Goal: Task Accomplishment & Management: Manage account settings

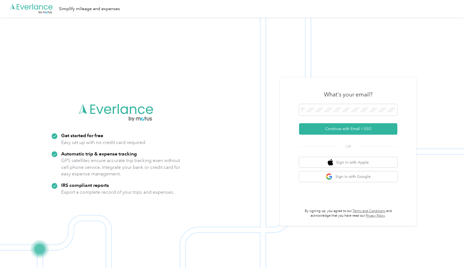
click at [274, 136] on img at bounding box center [232, 151] width 464 height 268
click at [340, 128] on button "Continue with Email / SSO" at bounding box center [348, 128] width 98 height 11
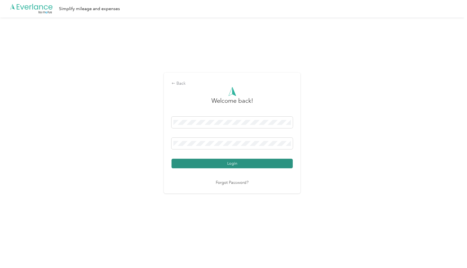
click at [249, 168] on button "Login" at bounding box center [231, 164] width 121 height 10
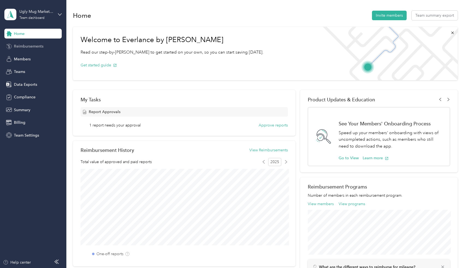
click at [26, 44] on span "Reimbursements" at bounding box center [28, 46] width 29 height 6
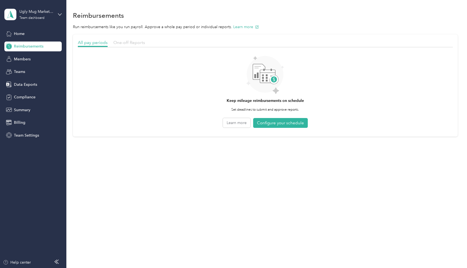
click at [130, 43] on span "One-off Reports" at bounding box center [129, 42] width 32 height 5
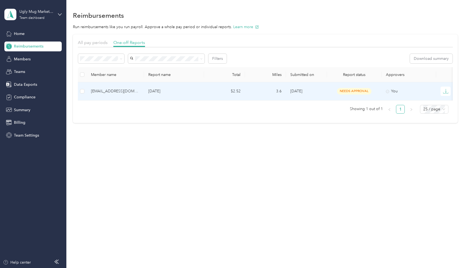
click at [114, 92] on div "[EMAIL_ADDRESS][DOMAIN_NAME]" at bounding box center [115, 91] width 49 height 6
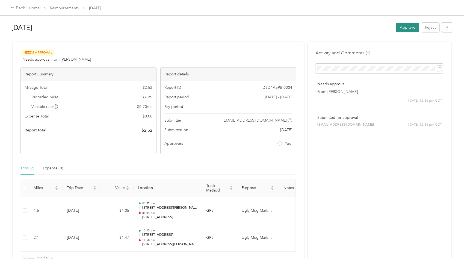
click at [406, 26] on button "Approve" at bounding box center [407, 28] width 23 height 10
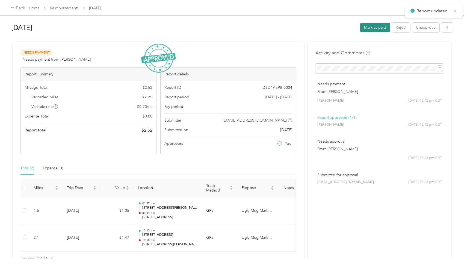
click at [379, 27] on button "Mark as paid" at bounding box center [375, 28] width 30 height 10
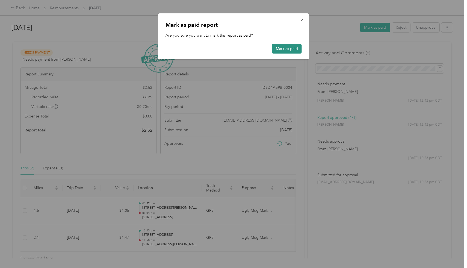
click at [297, 50] on button "Mark as paid" at bounding box center [287, 49] width 30 height 10
